Goal: Task Accomplishment & Management: Use online tool/utility

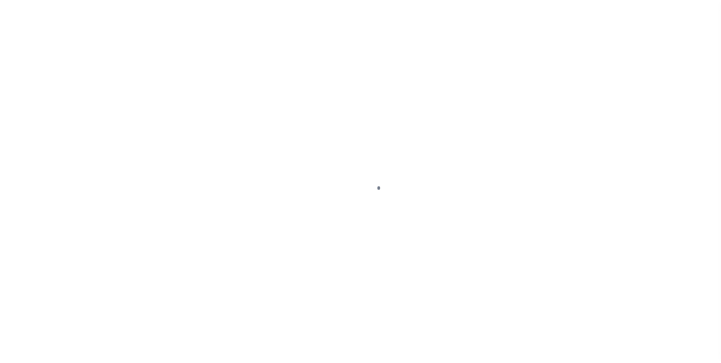
scroll to position [8, 0]
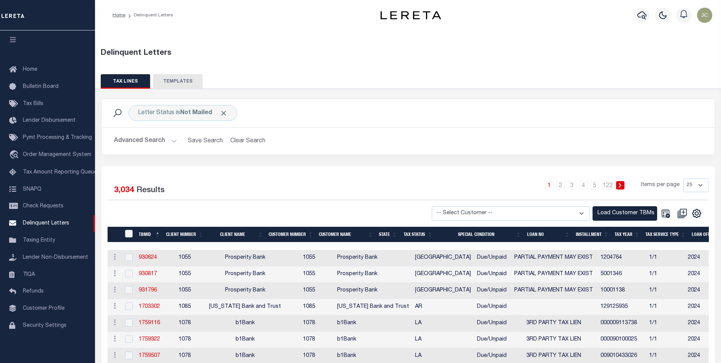
click at [174, 82] on button "TEMPLATES" at bounding box center [177, 81] width 49 height 14
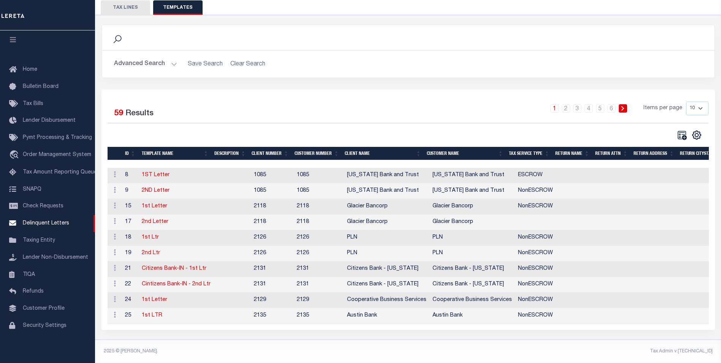
scroll to position [79, 0]
click at [696, 102] on select "10 25 50 100" at bounding box center [697, 109] width 22 height 14
select select "100"
click at [686, 102] on select "10 25 50 100" at bounding box center [697, 109] width 22 height 14
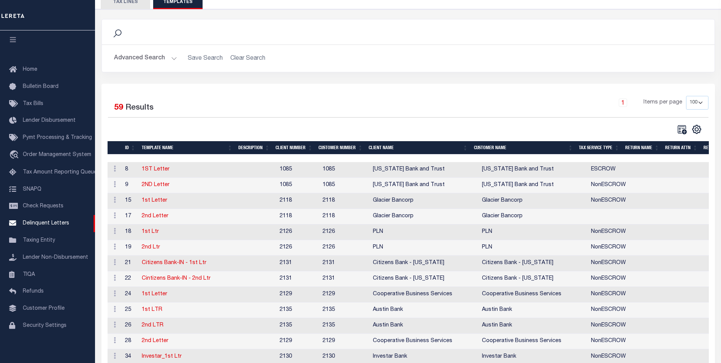
click at [393, 148] on th "CLIENT NAME" at bounding box center [418, 147] width 105 height 13
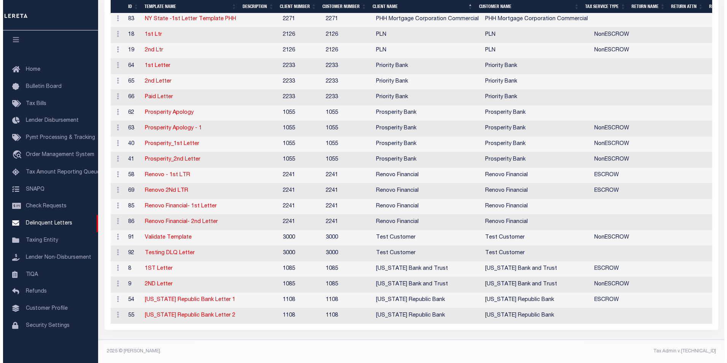
scroll to position [836, 0]
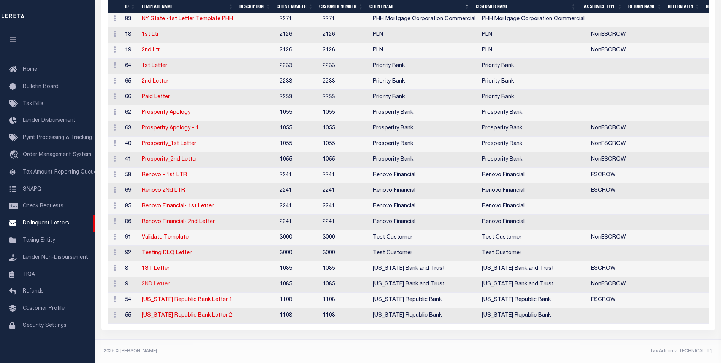
click at [152, 282] on link "2ND Letter" at bounding box center [156, 283] width 28 height 5
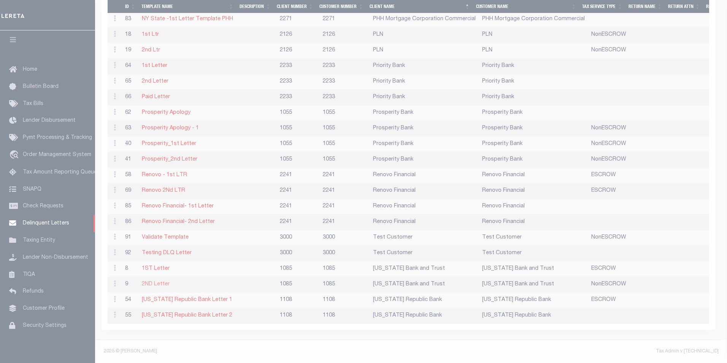
type textarea "<p class="MsoNormal"><span style="mso-no-proof: yes;"><!-- [if gte vml 1]><v:sh…"
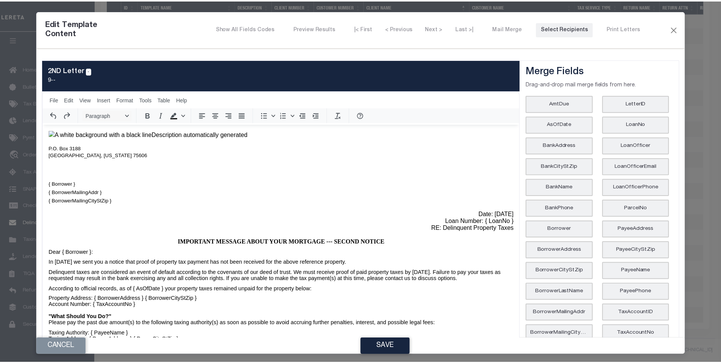
scroll to position [0, 0]
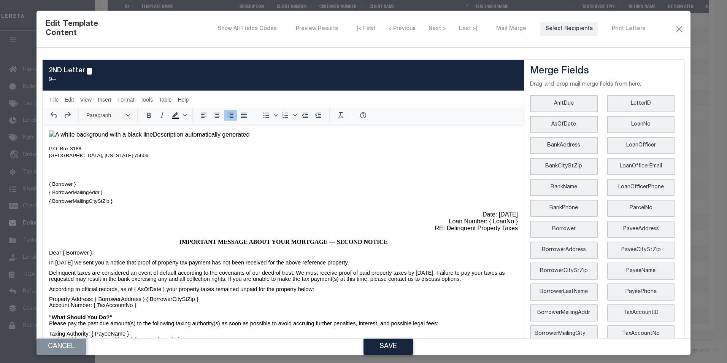
drag, startPoint x: 451, startPoint y: 239, endPoint x: 487, endPoint y: 240, distance: 36.5
click at [487, 232] on p "Date: [DATE] Loan Number: { LoanNo } RE: Delinquent Property Taxes" at bounding box center [283, 221] width 469 height 21
click at [503, 232] on p "Date: [DATE] Loan Number: { LoanNo } RE: Delinquent Property Taxes" at bounding box center [283, 221] width 469 height 21
click at [395, 342] on button "Save" at bounding box center [387, 346] width 49 height 16
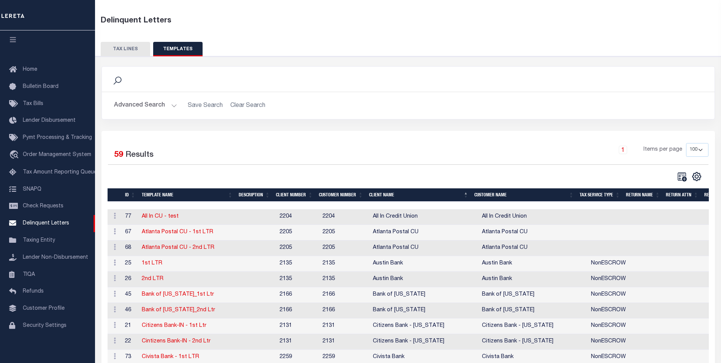
scroll to position [25, 0]
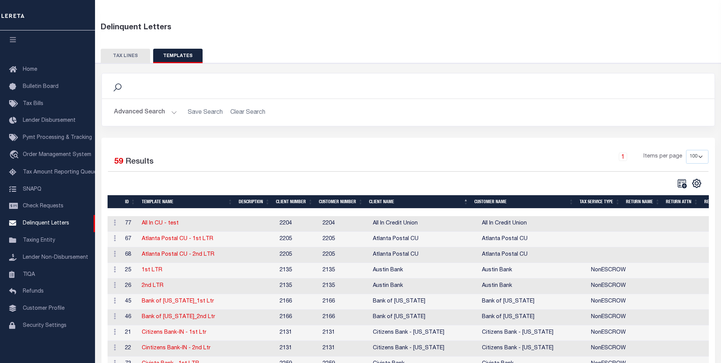
click at [116, 57] on button "TAX LINES" at bounding box center [125, 56] width 49 height 14
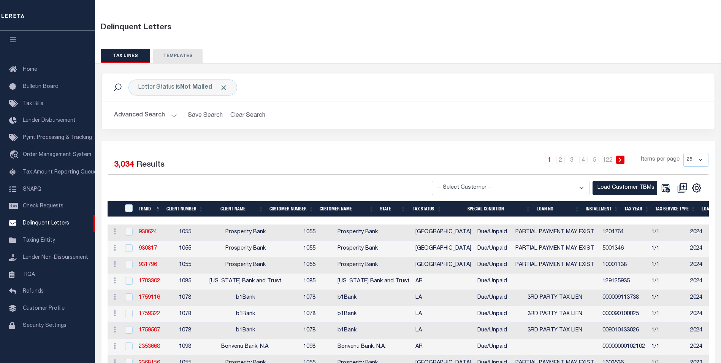
click at [161, 111] on button "Advanced Search" at bounding box center [145, 115] width 63 height 15
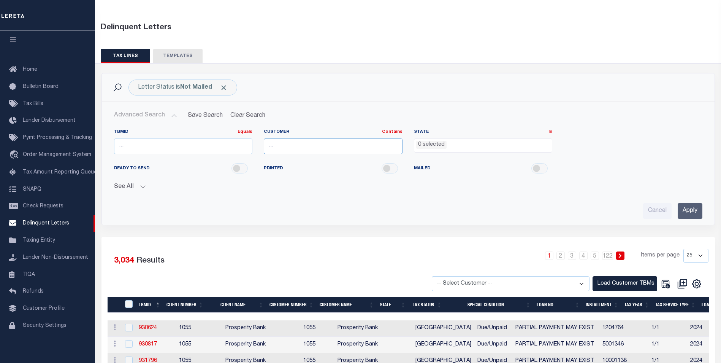
click at [349, 147] on input "text" at bounding box center [333, 146] width 139 height 16
type input "[US_STATE] Bank and Trust"
click at [438, 144] on li "0 selected" at bounding box center [431, 145] width 30 height 8
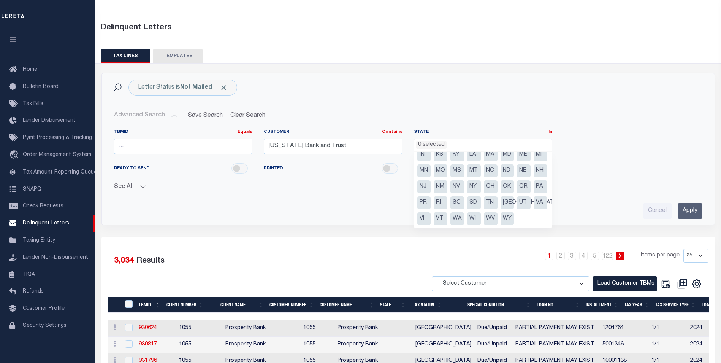
scroll to position [54, 0]
click at [501, 201] on li "[GEOGRAPHIC_DATA]" at bounding box center [508, 202] width 14 height 13
select select "[GEOGRAPHIC_DATA]"
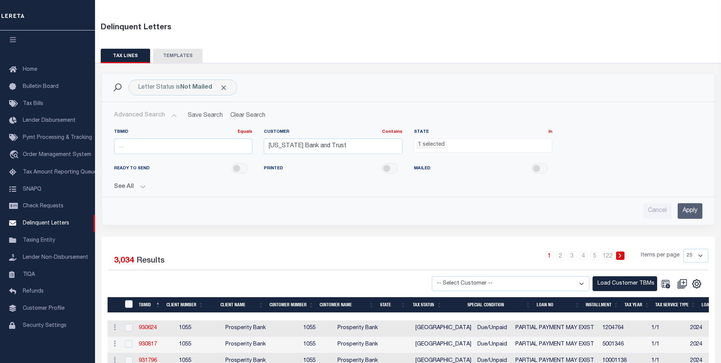
click at [603, 163] on div "READY TO SEND PRINTED MAILED" at bounding box center [408, 168] width 600 height 17
click at [127, 188] on button "See All" at bounding box center [408, 186] width 588 height 7
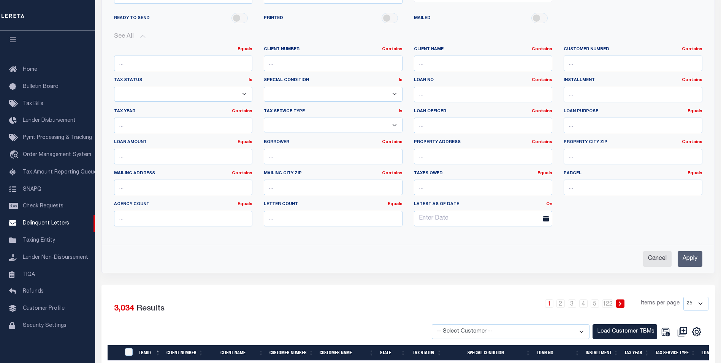
scroll to position [178, 0]
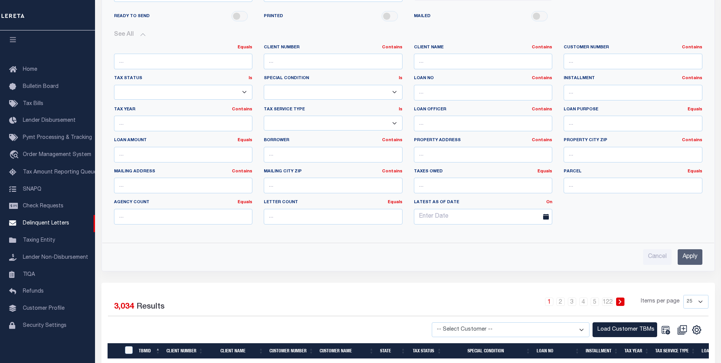
click at [686, 257] on input "Apply" at bounding box center [690, 257] width 25 height 16
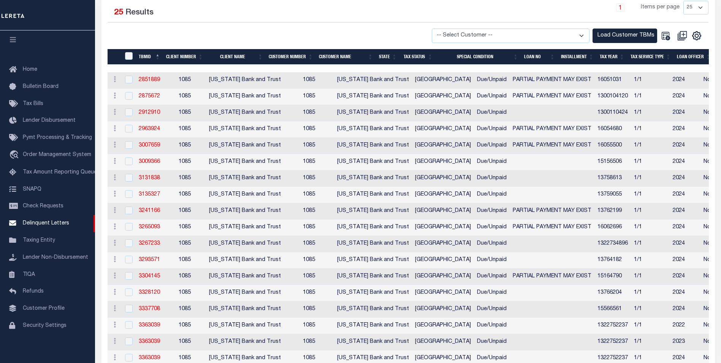
click at [559, 35] on select "-- Select Customer -- Accumatch - Refunds All In Credit Union Amarillo National…" at bounding box center [511, 36] width 158 height 15
select select "1085"
click at [439, 29] on select "-- Select Customer -- Accumatch - Refunds All In Credit Union Amarillo National…" at bounding box center [511, 36] width 158 height 15
click at [620, 30] on button "Load Customer TBMs" at bounding box center [625, 36] width 65 height 15
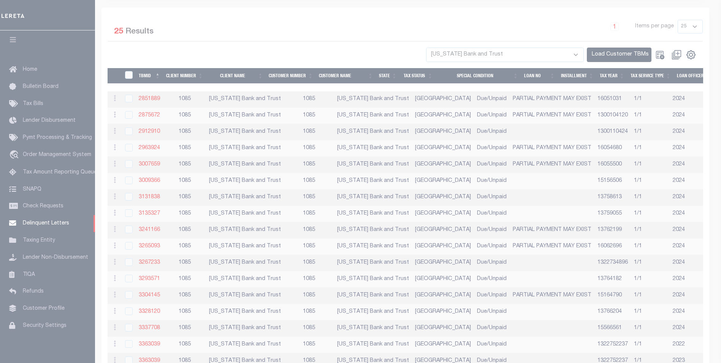
scroll to position [140, 0]
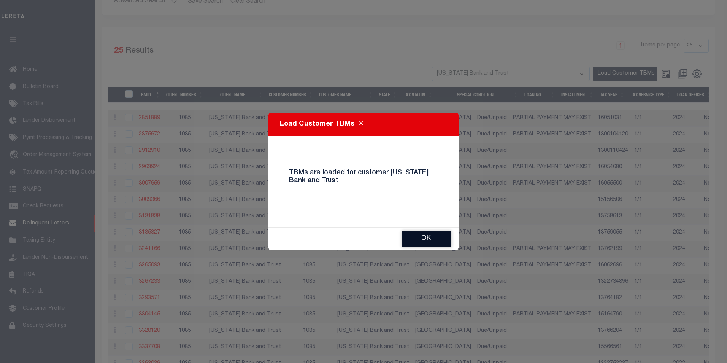
click at [433, 236] on button "Ok" at bounding box center [425, 238] width 49 height 16
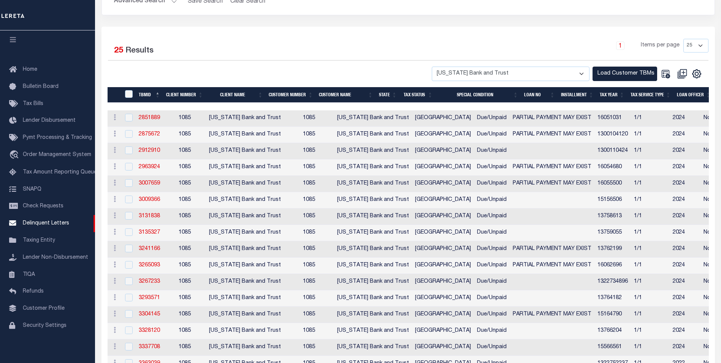
click at [694, 47] on select "25 50 100 500 1000" at bounding box center [696, 46] width 25 height 14
select select "1000"
click at [684, 39] on select "25 50 100 500 1000" at bounding box center [696, 46] width 25 height 14
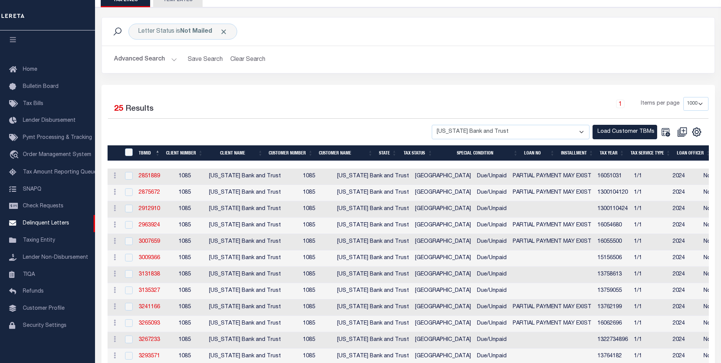
scroll to position [25, 0]
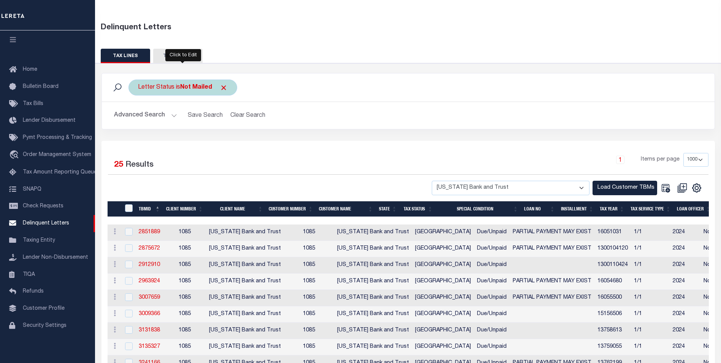
click at [202, 86] on b "Not Mailed" at bounding box center [196, 87] width 32 height 6
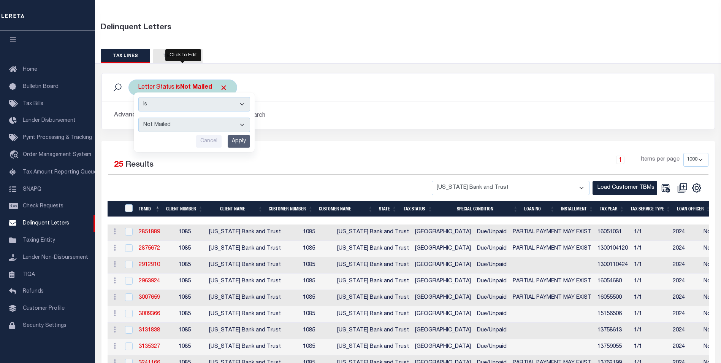
click at [185, 124] on select "--ALL-- Mailed Not Mailed" at bounding box center [194, 124] width 112 height 14
select select "All"
click at [138, 117] on select "--ALL-- Mailed Not Mailed" at bounding box center [194, 124] width 112 height 14
click at [240, 139] on input "Apply" at bounding box center [239, 141] width 22 height 13
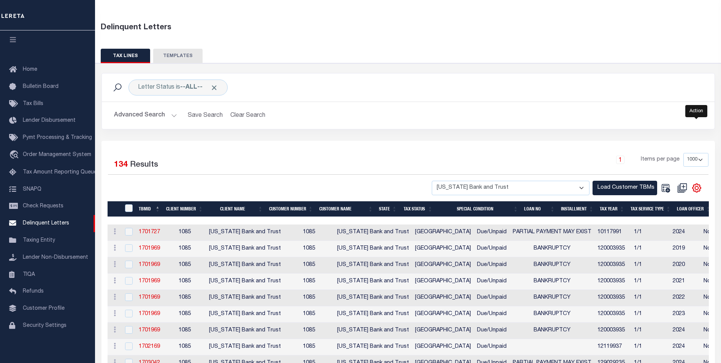
click at [699, 189] on icon "" at bounding box center [697, 188] width 10 height 10
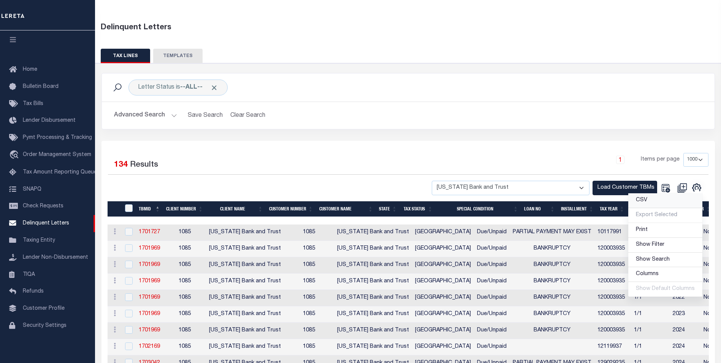
click at [665, 203] on link "CSV" at bounding box center [665, 200] width 74 height 15
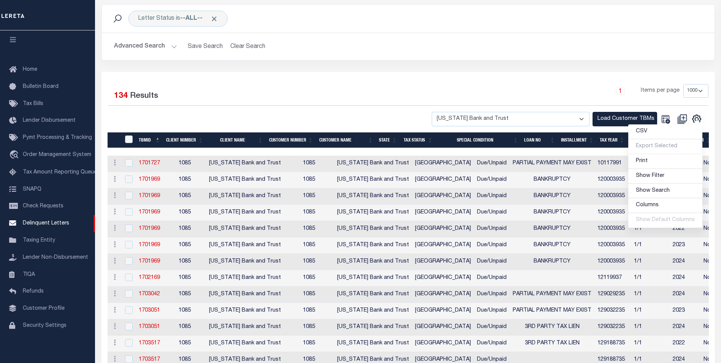
scroll to position [102, 0]
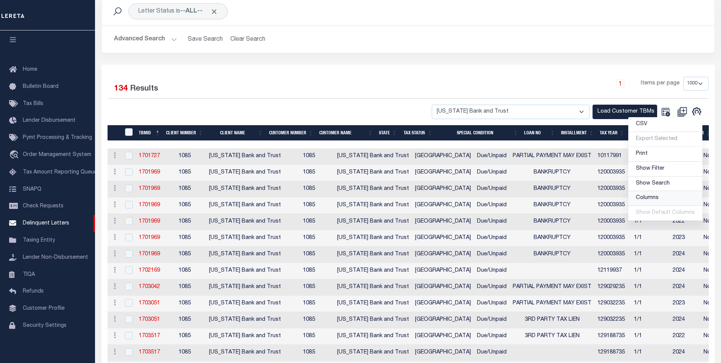
click at [649, 196] on span "Columns" at bounding box center [647, 197] width 23 height 5
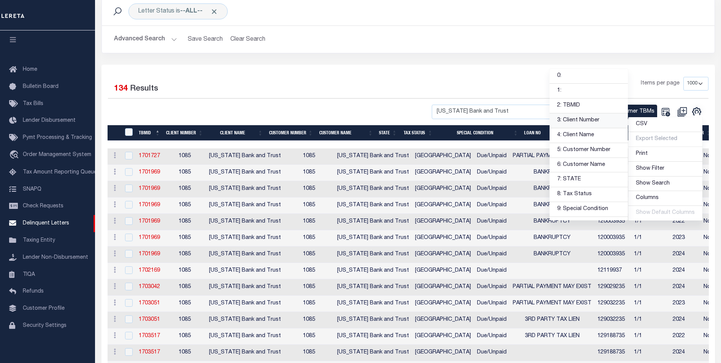
click at [591, 122] on link "3: Client Number" at bounding box center [589, 120] width 78 height 15
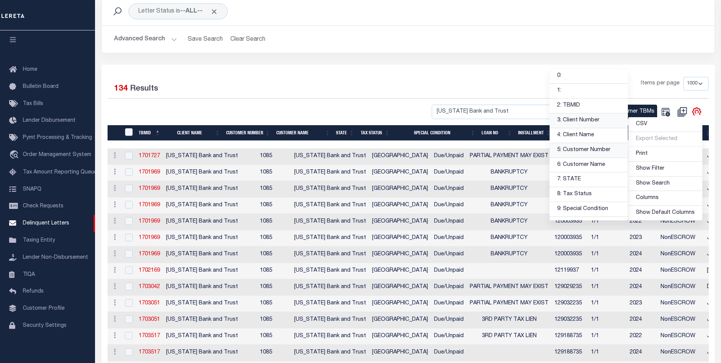
click at [592, 149] on link "5: Customer Number" at bounding box center [589, 150] width 78 height 15
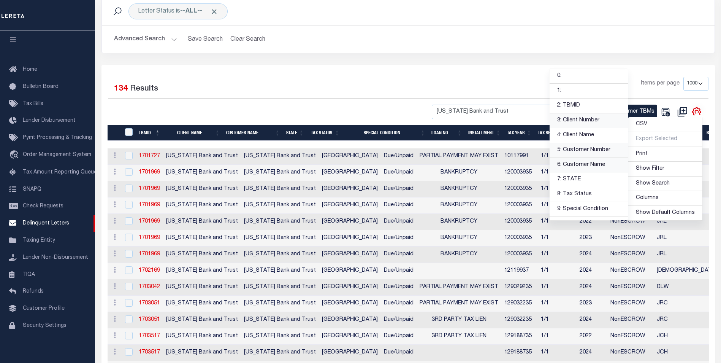
click at [587, 162] on link "6: Customer Name" at bounding box center [589, 165] width 78 height 15
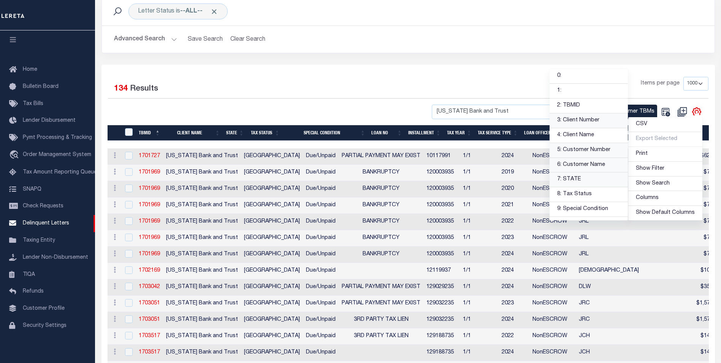
scroll to position [38, 0]
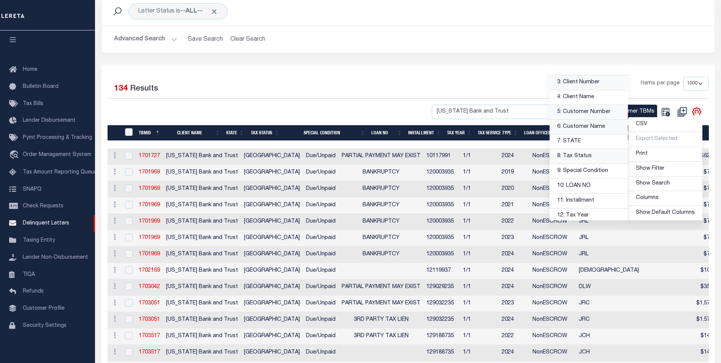
click at [571, 160] on link "8: Tax Status" at bounding box center [589, 156] width 78 height 15
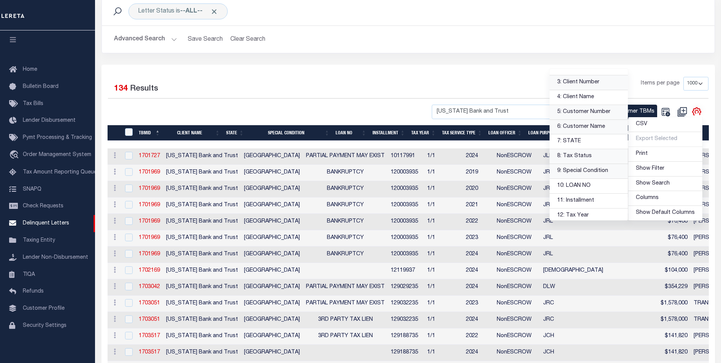
click at [571, 171] on link "9: Special Condition" at bounding box center [589, 171] width 78 height 15
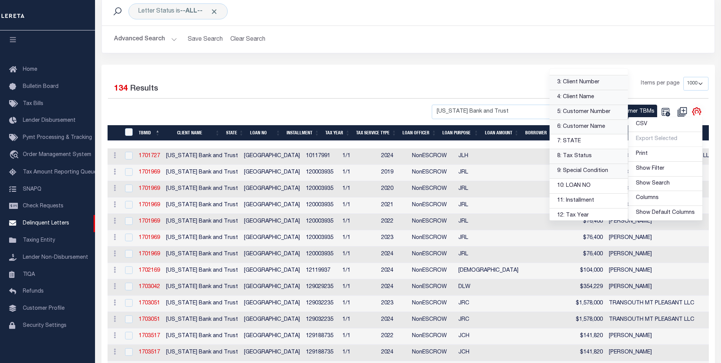
click at [585, 98] on link "4: Client Name" at bounding box center [589, 97] width 78 height 15
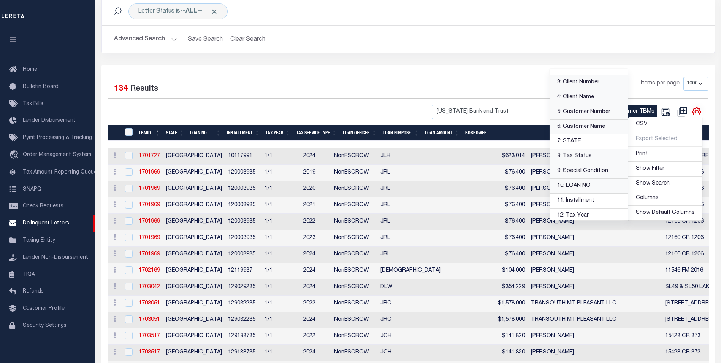
click at [579, 187] on link "10: LOAN NO" at bounding box center [589, 186] width 78 height 15
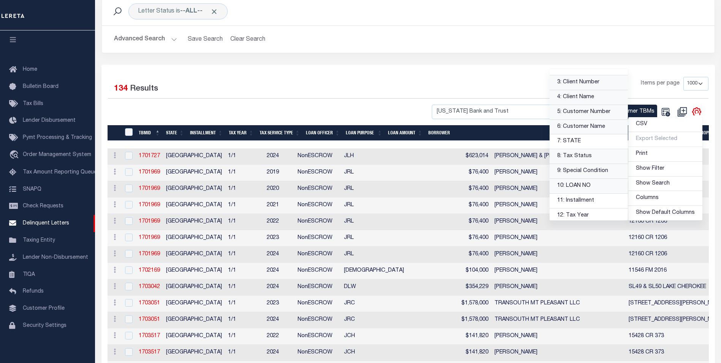
click at [579, 187] on link "10: LOAN NO" at bounding box center [589, 186] width 78 height 15
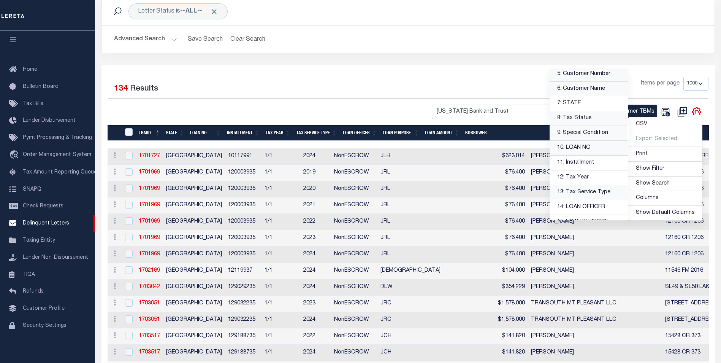
scroll to position [114, 0]
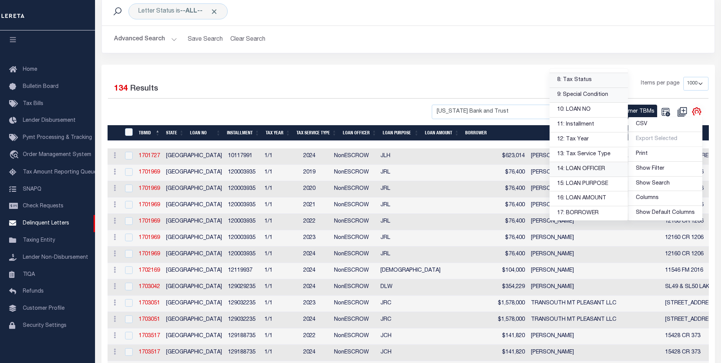
click at [578, 171] on link "14: LOAN OFFICER" at bounding box center [589, 169] width 78 height 15
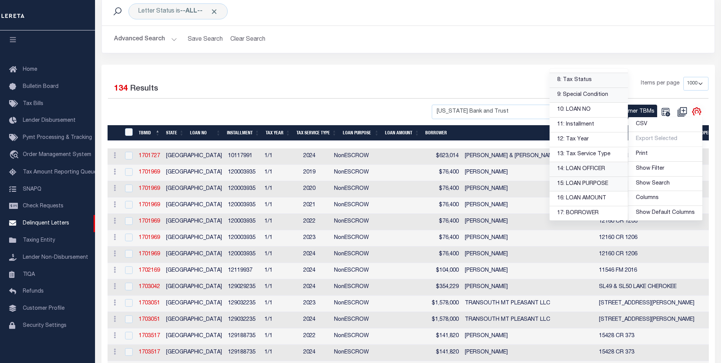
click at [579, 183] on link "15: LOAN PURPOSE" at bounding box center [589, 184] width 78 height 15
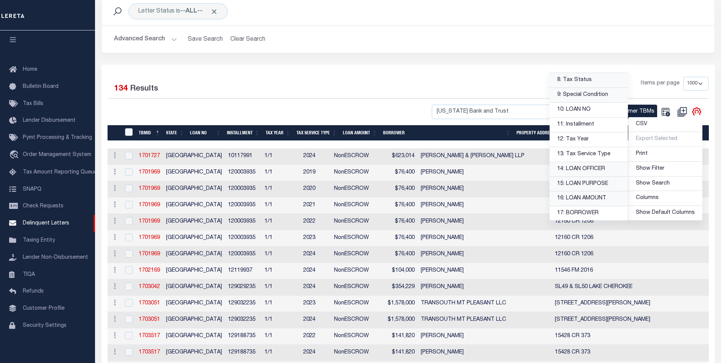
click at [581, 200] on link "16: LOAN AMOUNT" at bounding box center [589, 198] width 78 height 15
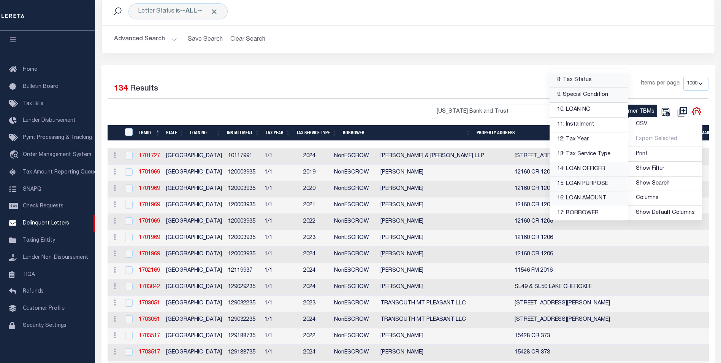
click at [320, 111] on div at bounding box center [258, 112] width 300 height 15
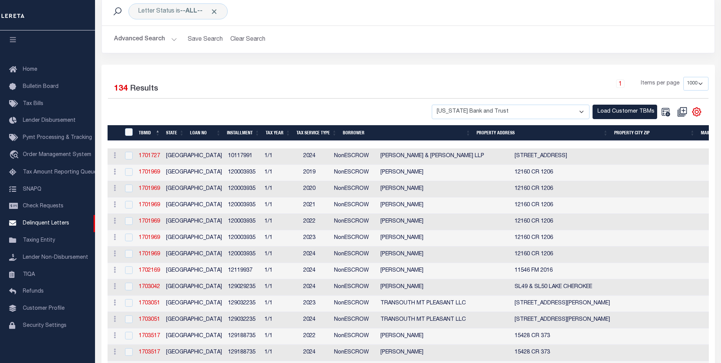
click at [354, 128] on th "BORROWER" at bounding box center [407, 133] width 134 height 16
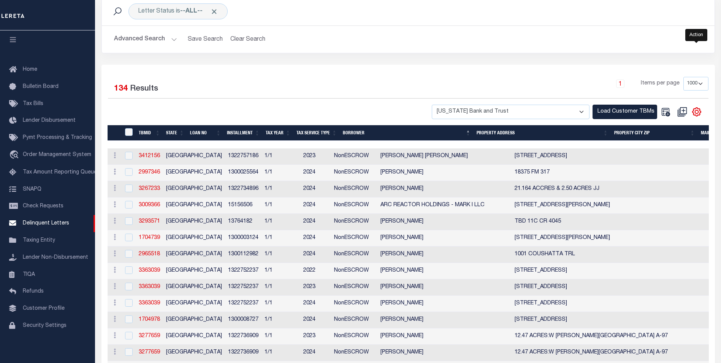
click at [698, 111] on icon "" at bounding box center [697, 112] width 10 height 10
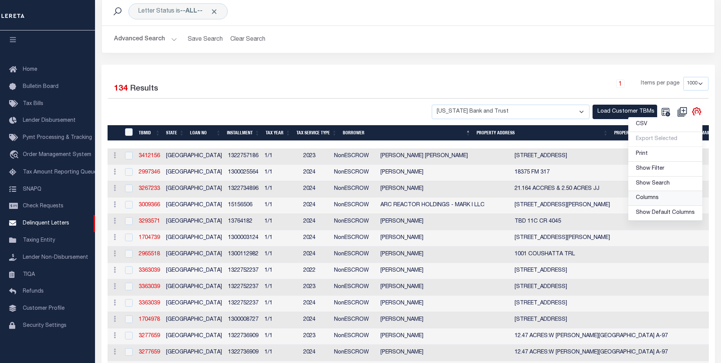
click at [654, 195] on span "Columns" at bounding box center [647, 197] width 23 height 5
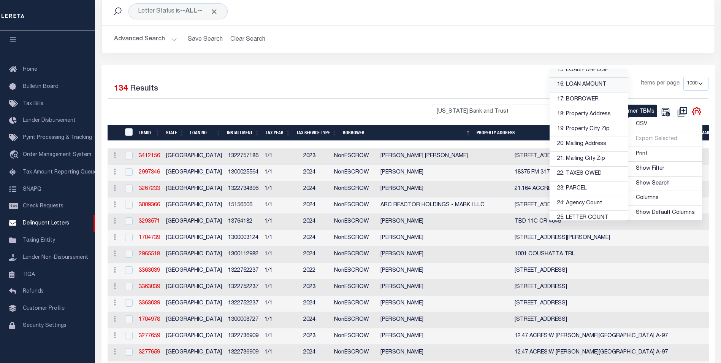
scroll to position [228, 0]
click at [585, 113] on link "18: Property Address" at bounding box center [589, 114] width 78 height 15
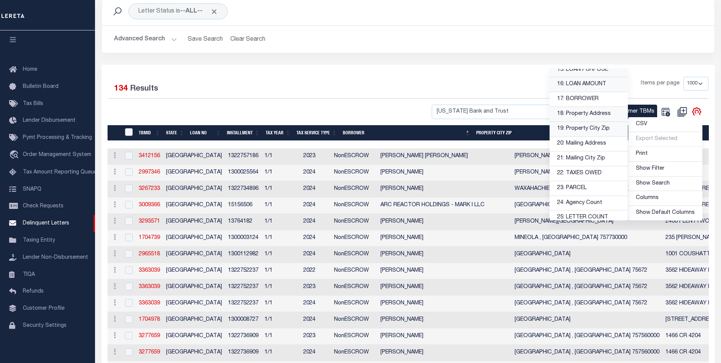
click at [585, 127] on link "19: Property City Zip" at bounding box center [589, 129] width 78 height 15
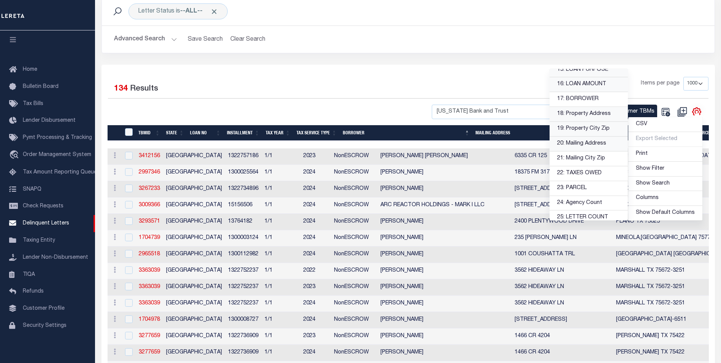
click at [579, 144] on link "20: Mailing Address" at bounding box center [589, 143] width 78 height 15
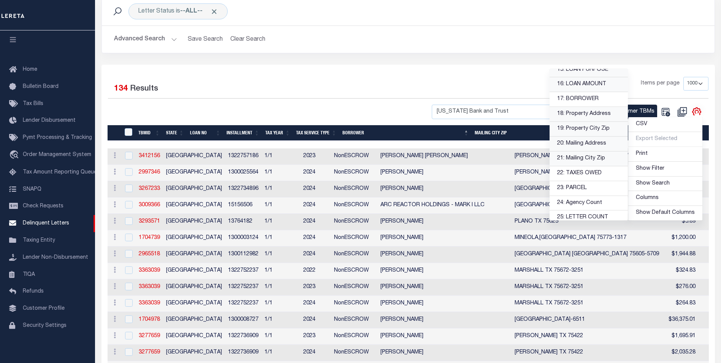
click at [577, 160] on link "21: Mailing City Zip" at bounding box center [589, 158] width 78 height 15
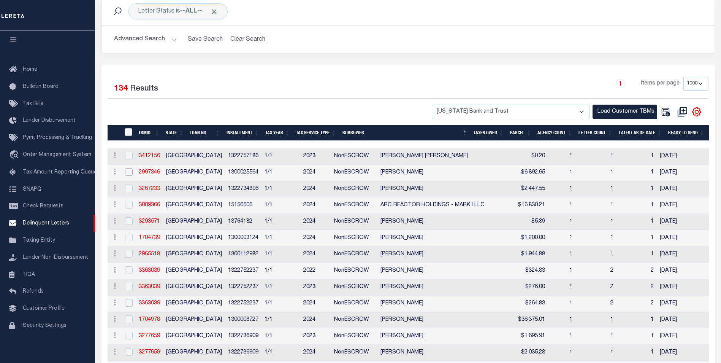
click at [129, 172] on input "checkbox" at bounding box center [129, 172] width 8 height 8
checkbox input "true"
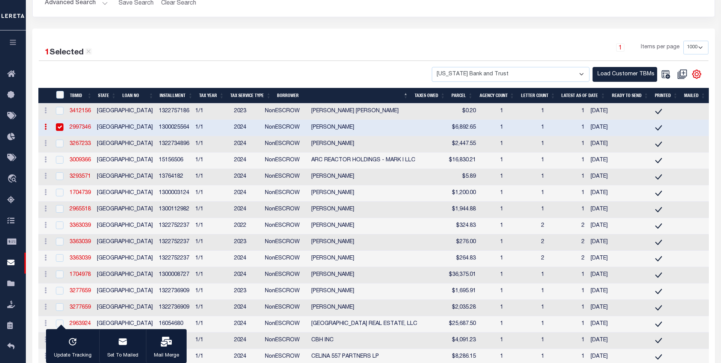
scroll to position [140, 0]
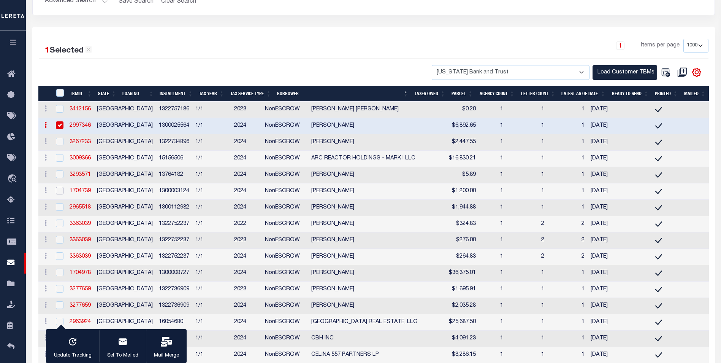
click at [61, 191] on input "checkbox" at bounding box center [60, 191] width 8 height 8
checkbox input "true"
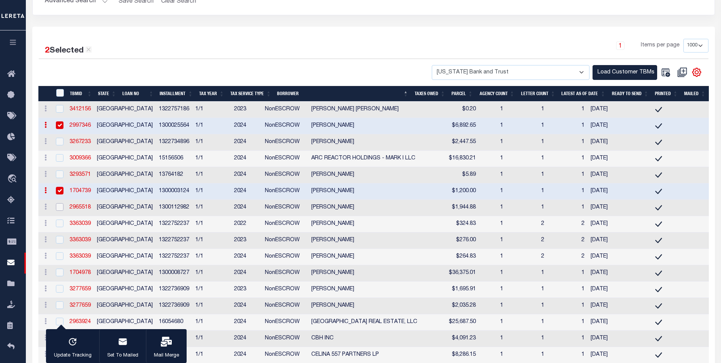
click at [59, 210] on input "checkbox" at bounding box center [60, 207] width 8 height 8
checkbox input "true"
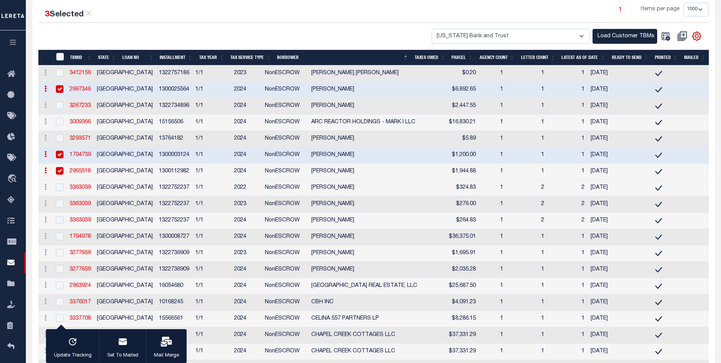
scroll to position [178, 0]
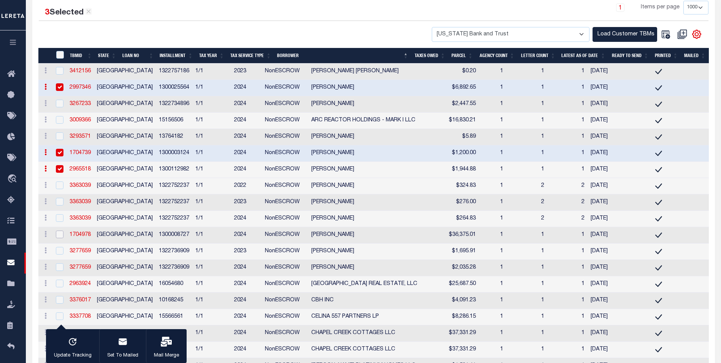
click at [59, 238] on input "checkbox" at bounding box center [60, 234] width 8 height 8
checkbox input "true"
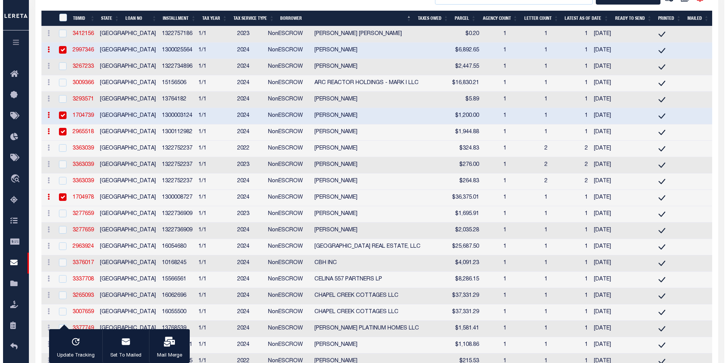
scroll to position [216, 0]
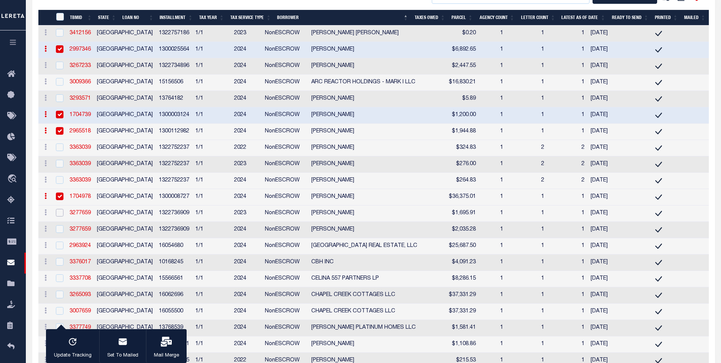
click at [59, 216] on input "checkbox" at bounding box center [60, 213] width 8 height 8
checkbox input "true"
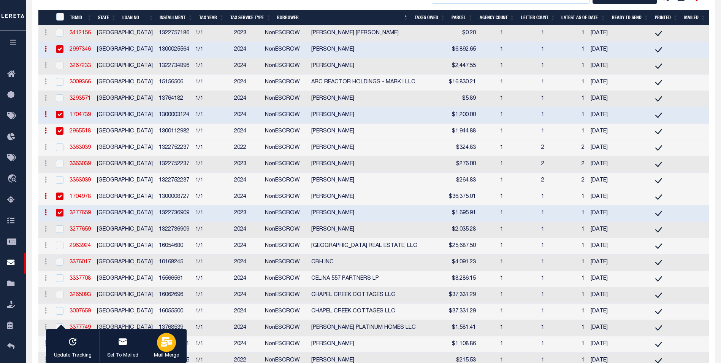
click at [170, 344] on div "button" at bounding box center [166, 342] width 19 height 19
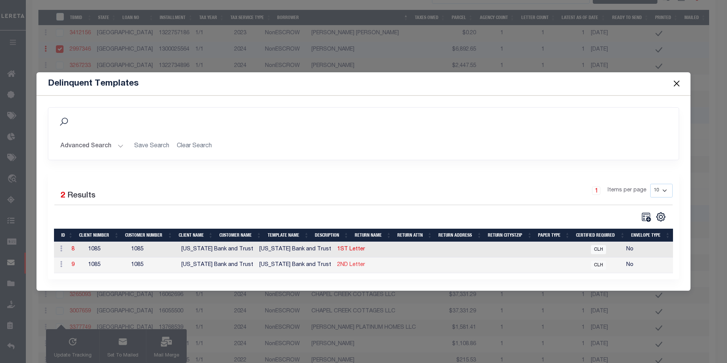
click at [337, 263] on link "2ND Letter" at bounding box center [351, 264] width 28 height 5
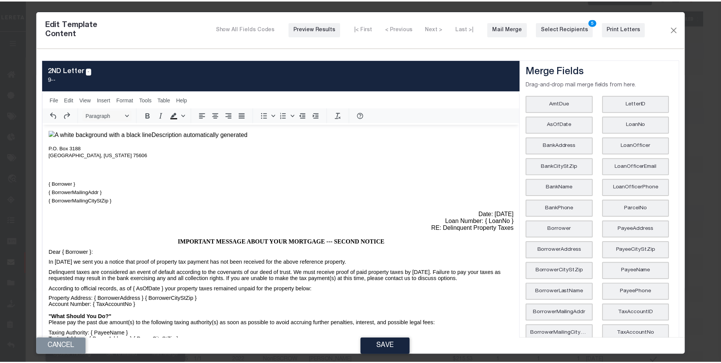
scroll to position [0, 0]
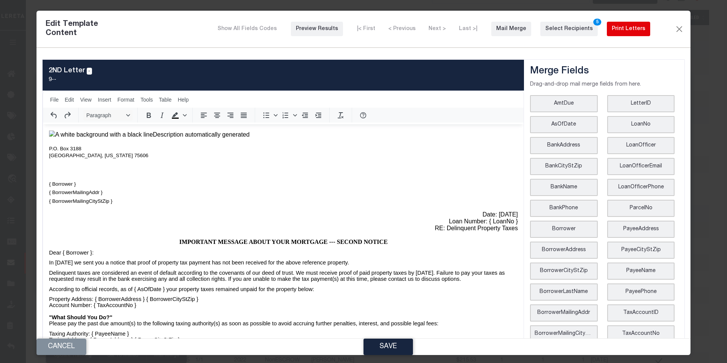
click at [638, 29] on div "Print Letters" at bounding box center [628, 29] width 33 height 8
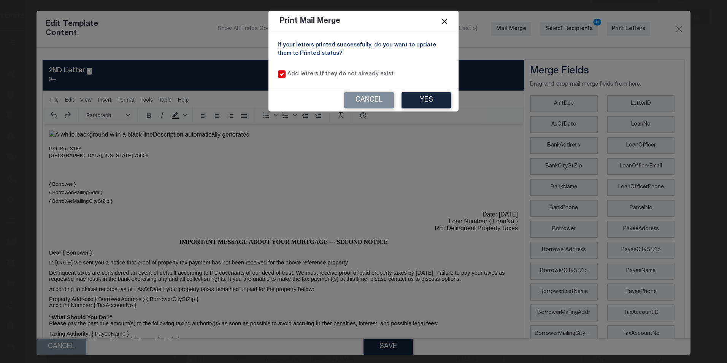
click at [446, 21] on button "Close" at bounding box center [444, 21] width 10 height 10
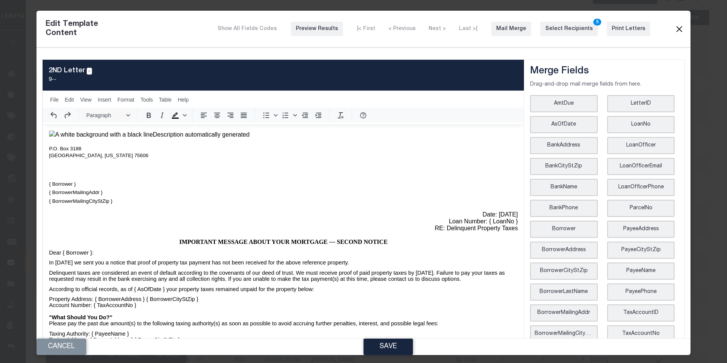
click at [674, 29] on button "Close" at bounding box center [678, 29] width 9 height 10
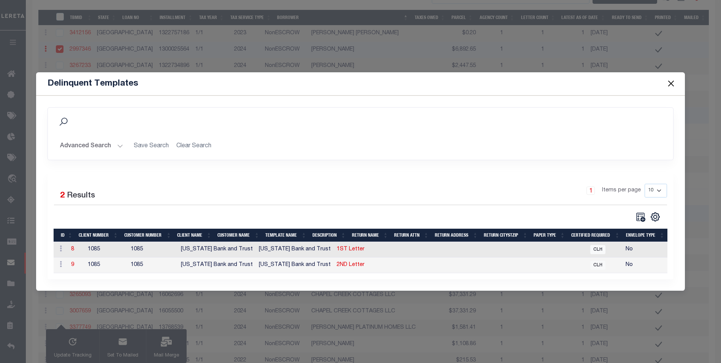
click at [675, 81] on button "Close" at bounding box center [671, 84] width 10 height 10
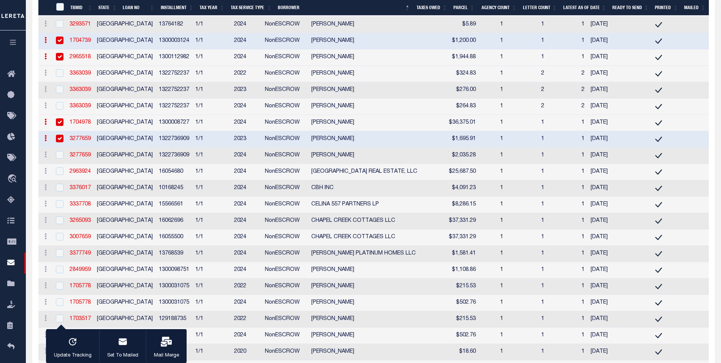
scroll to position [292, 0]
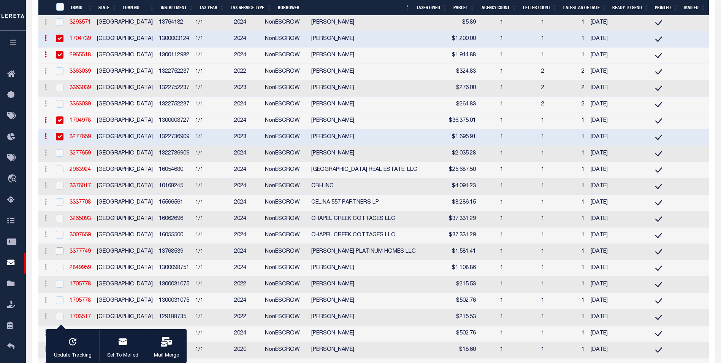
click at [62, 255] on input "checkbox" at bounding box center [60, 251] width 8 height 8
checkbox input "true"
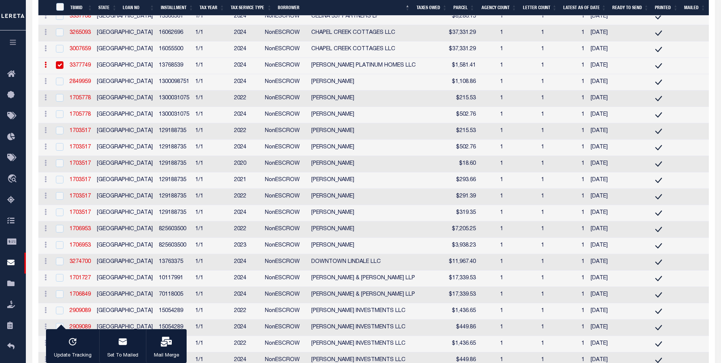
scroll to position [520, 0]
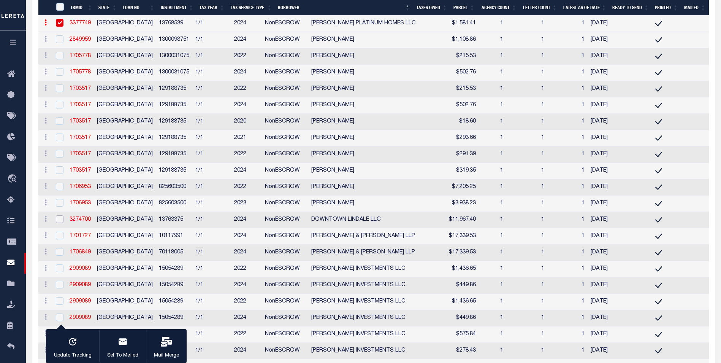
click at [61, 223] on input "checkbox" at bounding box center [60, 219] width 8 height 8
checkbox input "true"
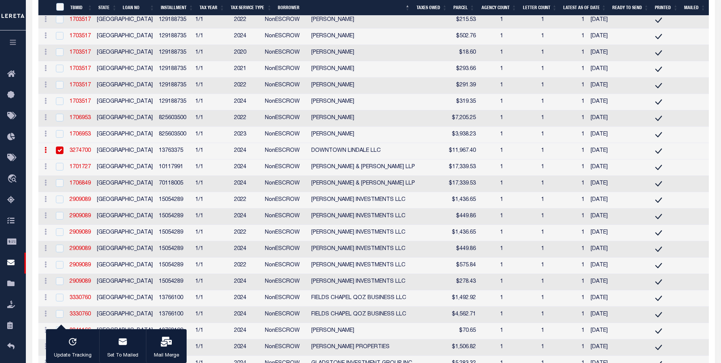
scroll to position [596, 0]
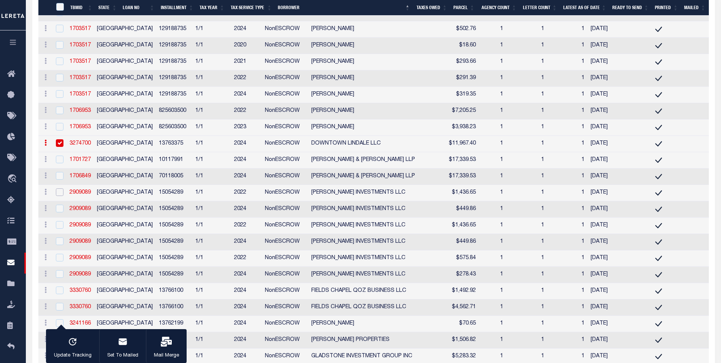
click at [59, 196] on input "checkbox" at bounding box center [60, 192] width 8 height 8
checkbox input "true"
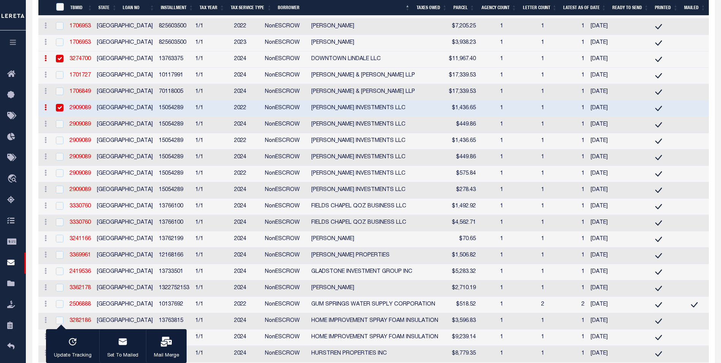
scroll to position [710, 0]
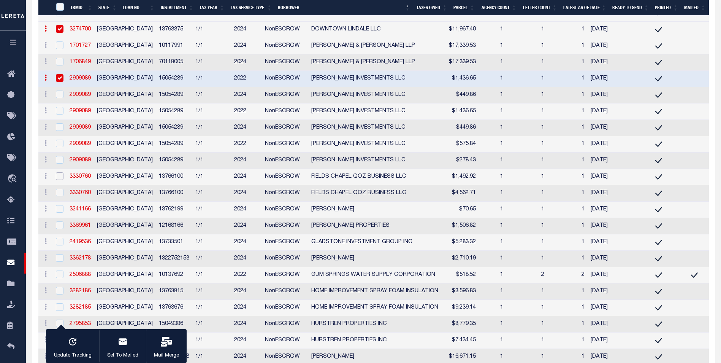
click at [60, 180] on input "checkbox" at bounding box center [60, 176] width 8 height 8
checkbox input "true"
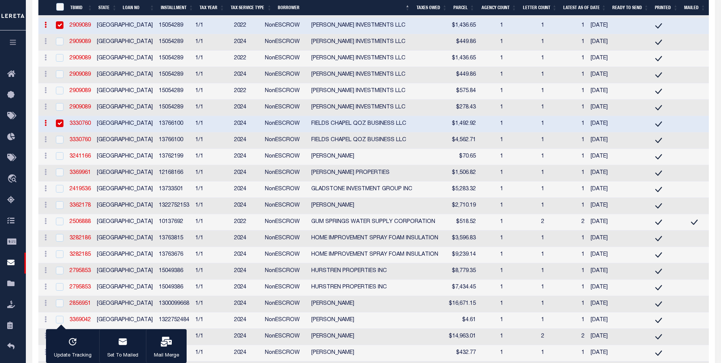
scroll to position [786, 0]
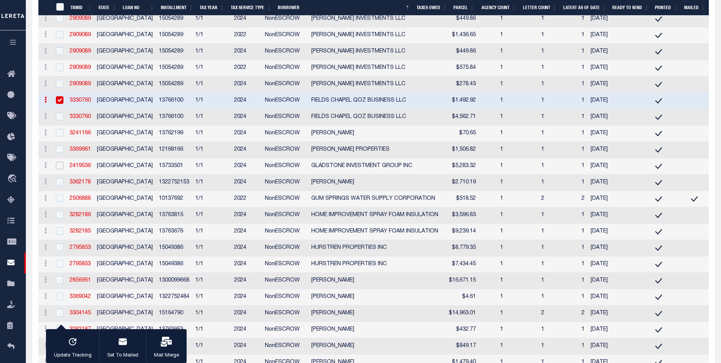
click at [59, 169] on input "checkbox" at bounding box center [60, 166] width 8 height 8
checkbox input "true"
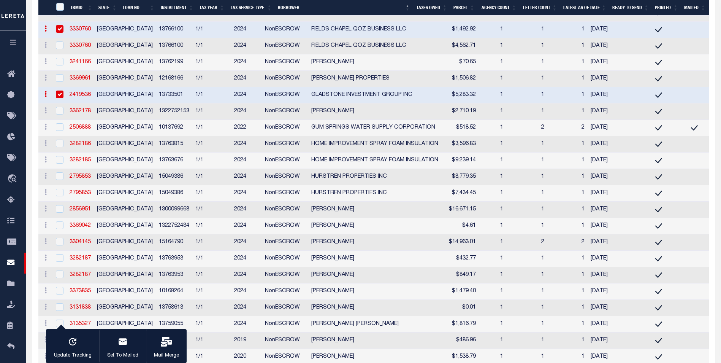
scroll to position [862, 0]
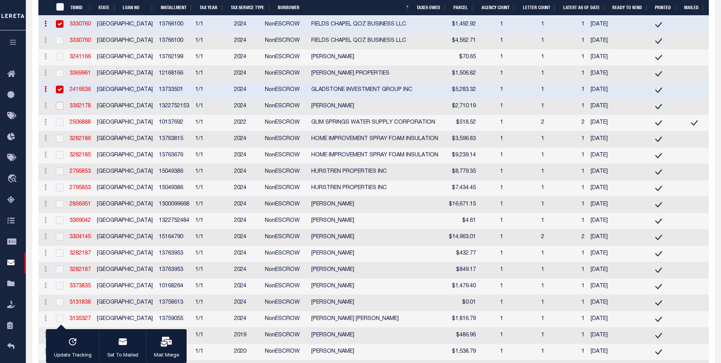
click at [58, 109] on input "checkbox" at bounding box center [60, 106] width 8 height 8
checkbox input "true"
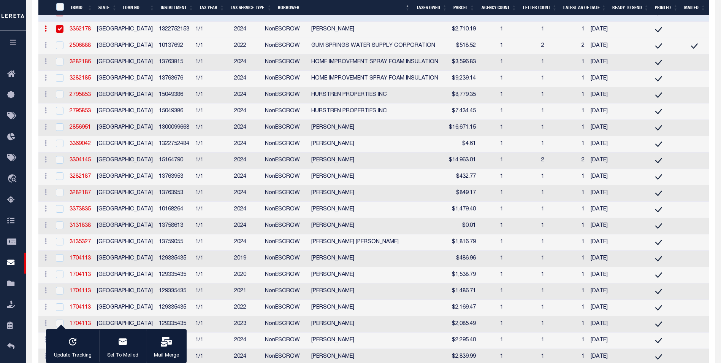
scroll to position [938, 0]
click at [57, 66] on input "checkbox" at bounding box center [60, 63] width 8 height 8
checkbox input "true"
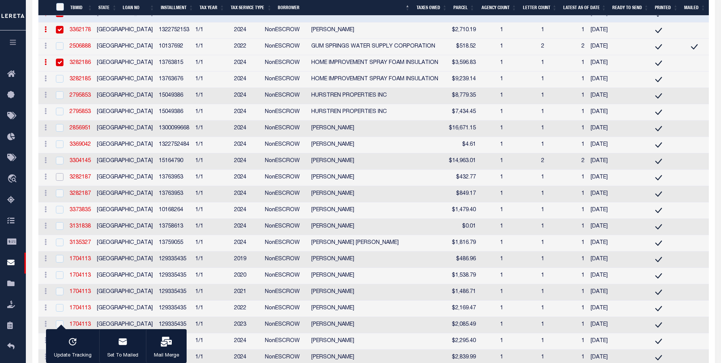
click at [62, 181] on input "checkbox" at bounding box center [60, 177] width 8 height 8
checkbox input "true"
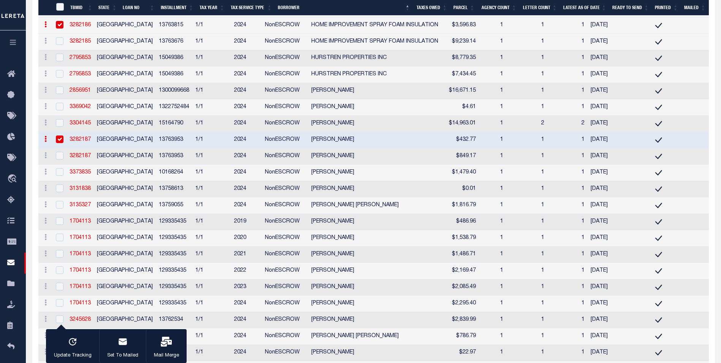
scroll to position [1014, 0]
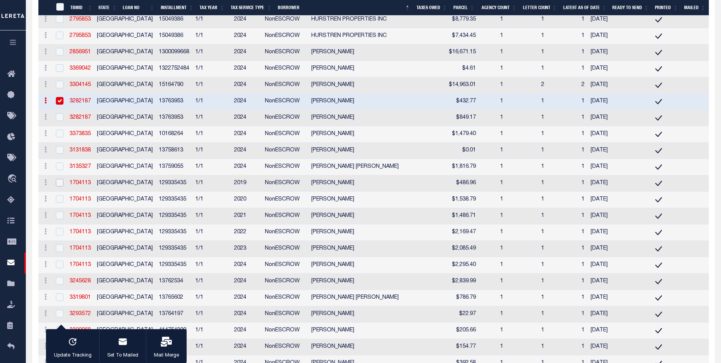
click at [61, 186] on input "checkbox" at bounding box center [60, 183] width 8 height 8
checkbox input "true"
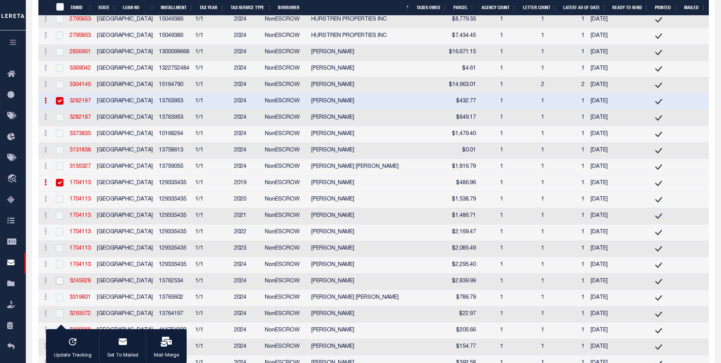
click at [59, 284] on input "checkbox" at bounding box center [60, 281] width 8 height 8
checkbox input "true"
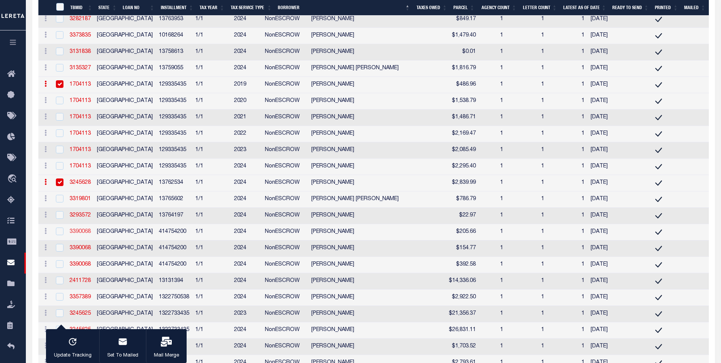
scroll to position [1128, 0]
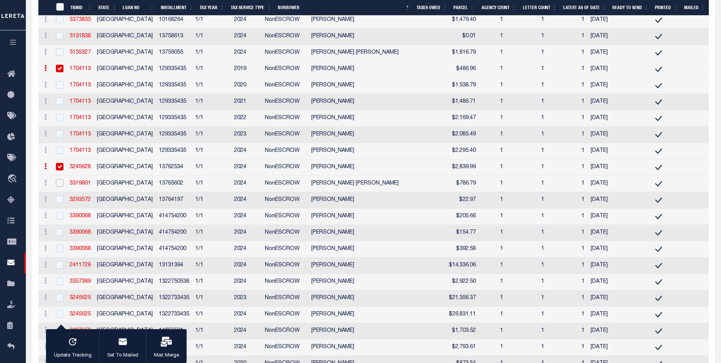
click at [61, 187] on input "checkbox" at bounding box center [60, 183] width 8 height 8
checkbox input "true"
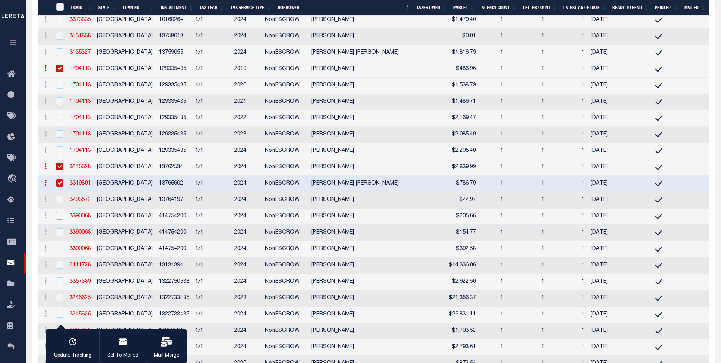
click at [61, 219] on input "checkbox" at bounding box center [60, 216] width 8 height 8
checkbox input "true"
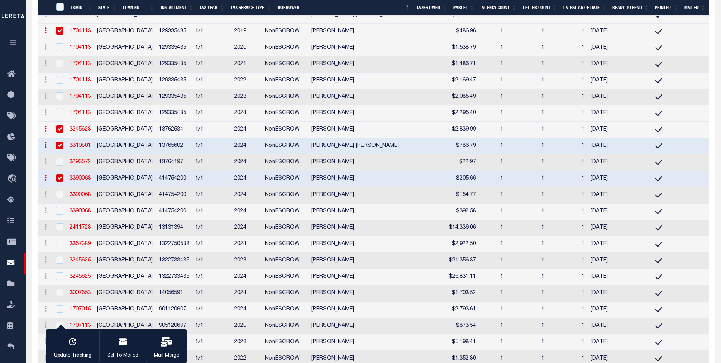
scroll to position [1166, 0]
click at [59, 230] on input "checkbox" at bounding box center [60, 227] width 8 height 8
checkbox input "true"
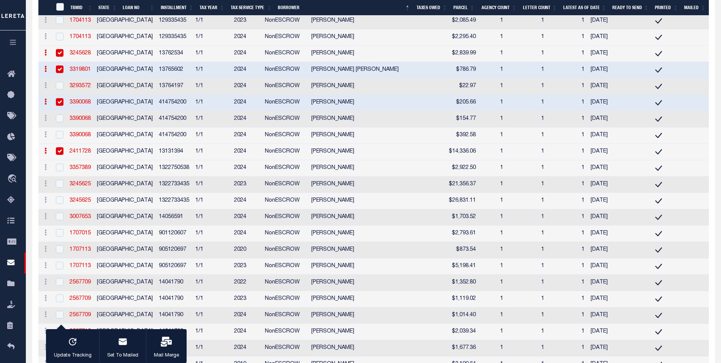
scroll to position [1242, 0]
click at [61, 171] on input "checkbox" at bounding box center [60, 167] width 8 height 8
checkbox input "true"
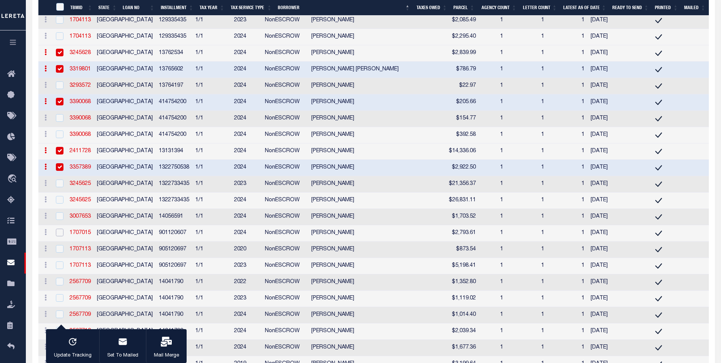
click at [58, 236] on input "checkbox" at bounding box center [60, 232] width 8 height 8
checkbox input "true"
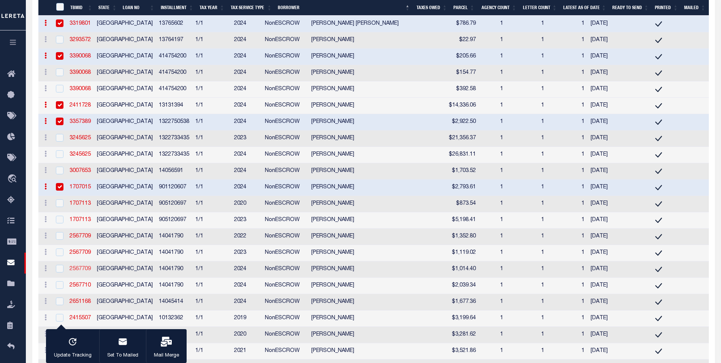
scroll to position [1318, 0]
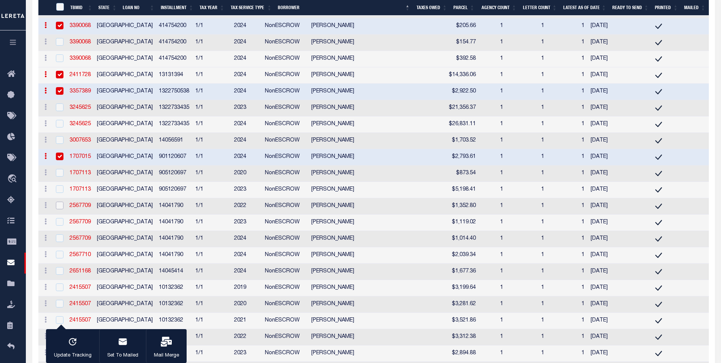
click at [58, 209] on input "checkbox" at bounding box center [60, 205] width 8 height 8
checkbox input "true"
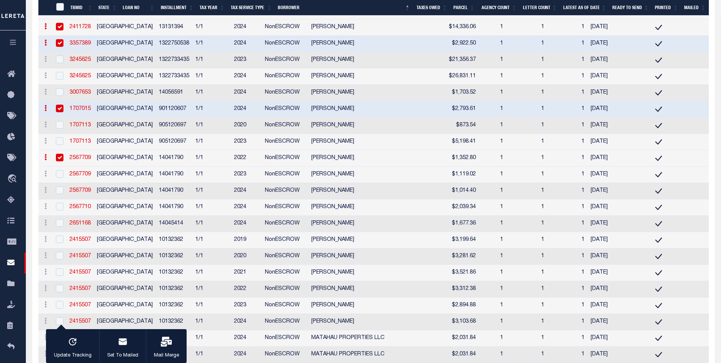
scroll to position [1394, 0]
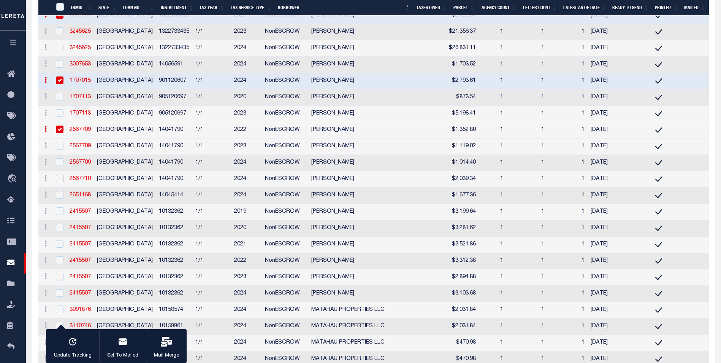
click at [58, 182] on input "checkbox" at bounding box center [60, 178] width 8 height 8
checkbox input "true"
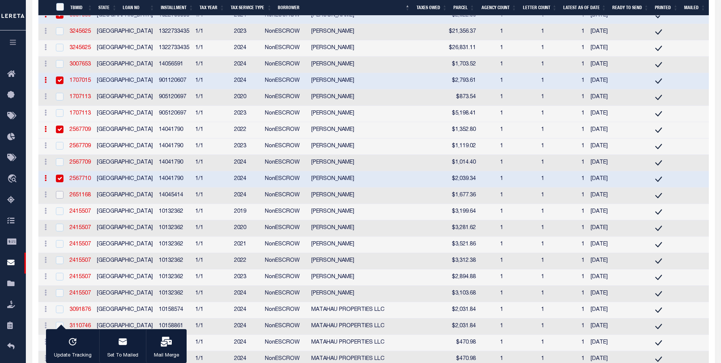
click at [58, 198] on input "checkbox" at bounding box center [60, 195] width 8 height 8
checkbox input "true"
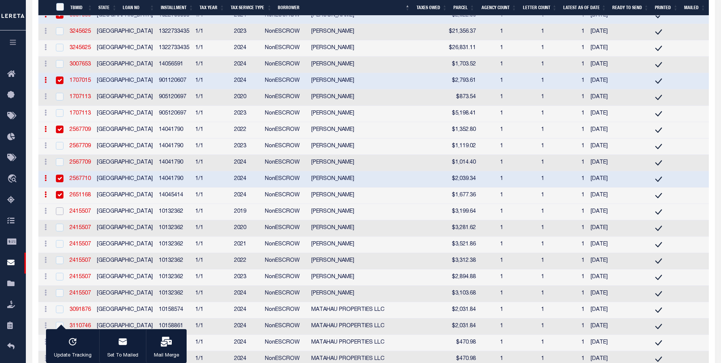
click at [61, 215] on input "checkbox" at bounding box center [60, 211] width 8 height 8
checkbox input "true"
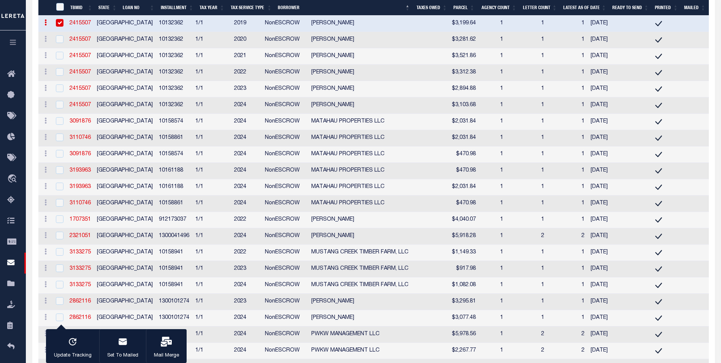
scroll to position [1584, 0]
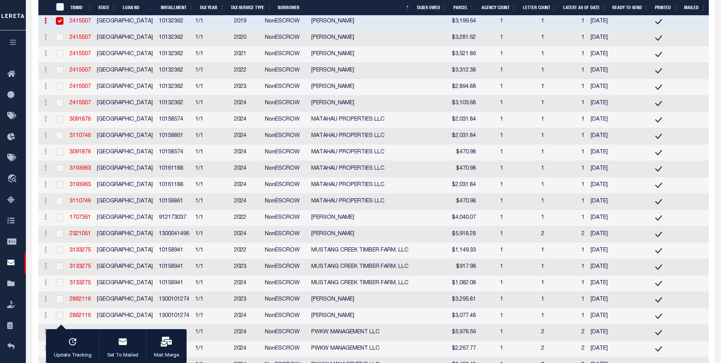
click at [65, 243] on td at bounding box center [59, 234] width 16 height 16
checkbox input "true"
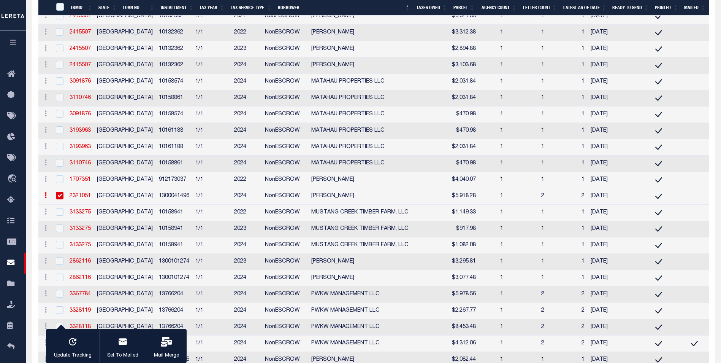
scroll to position [1660, 0]
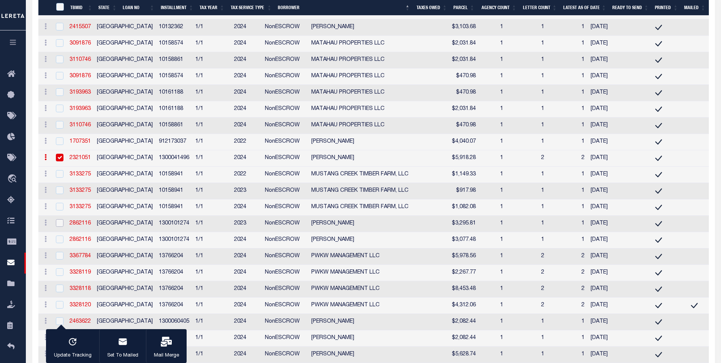
click at [60, 227] on input "checkbox" at bounding box center [60, 223] width 8 height 8
checkbox input "true"
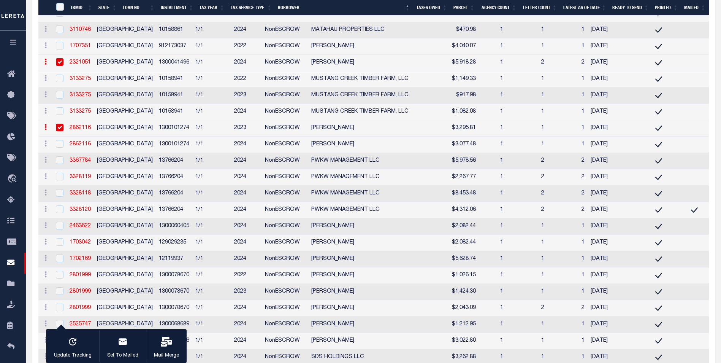
scroll to position [1774, 0]
